Goal: Check status

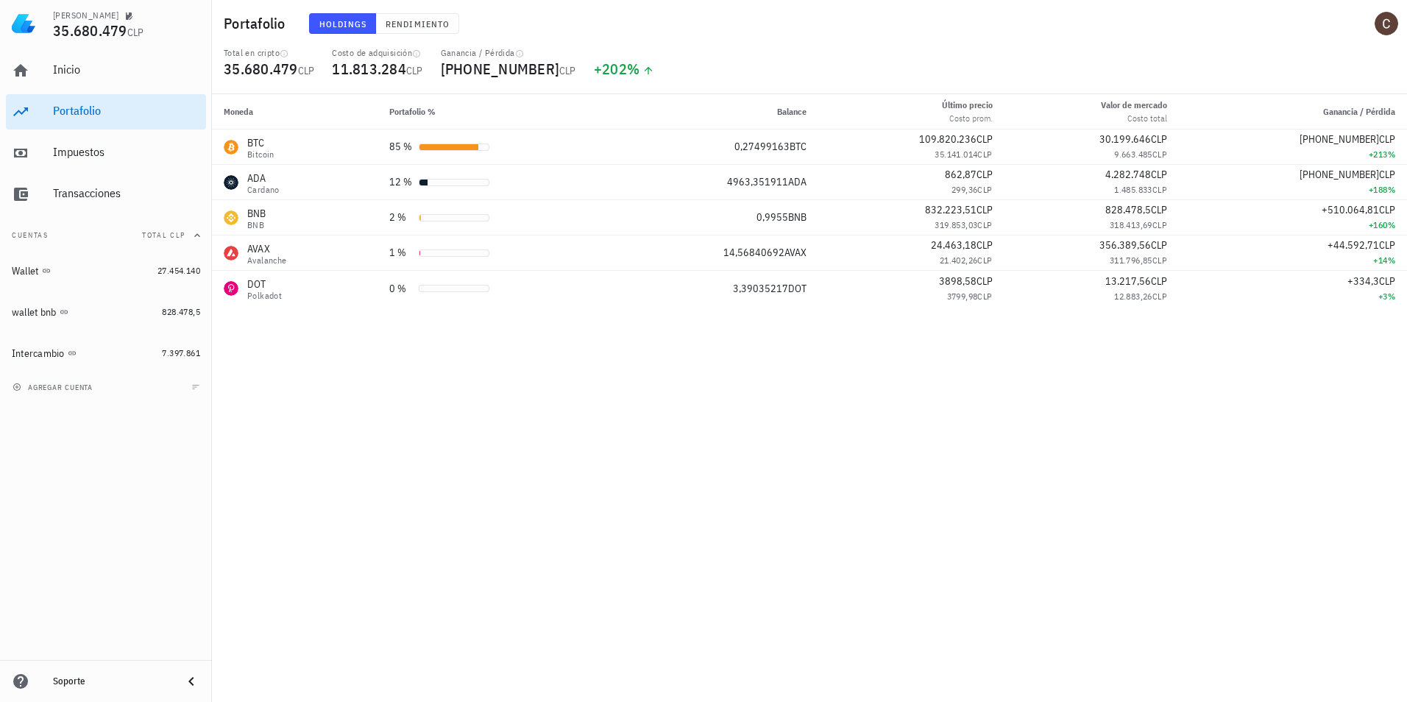
click at [442, 391] on div "Moneda Portafolio % Balance Último precio Costo prom. Valor de mercado Costo to…" at bounding box center [809, 398] width 1195 height 608
